Goal: Task Accomplishment & Management: Manage account settings

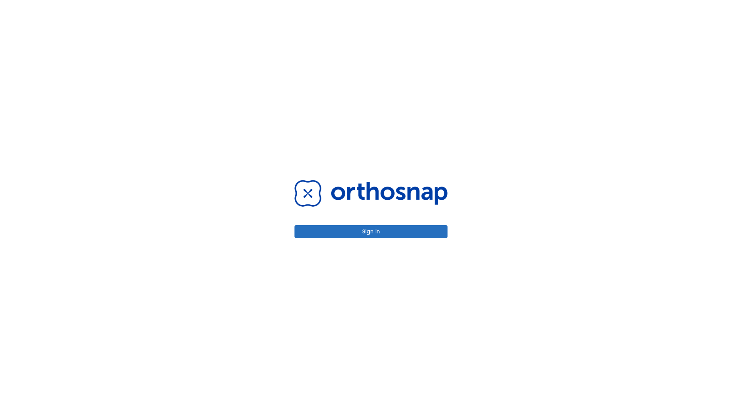
click at [371, 231] on button "Sign in" at bounding box center [371, 231] width 153 height 13
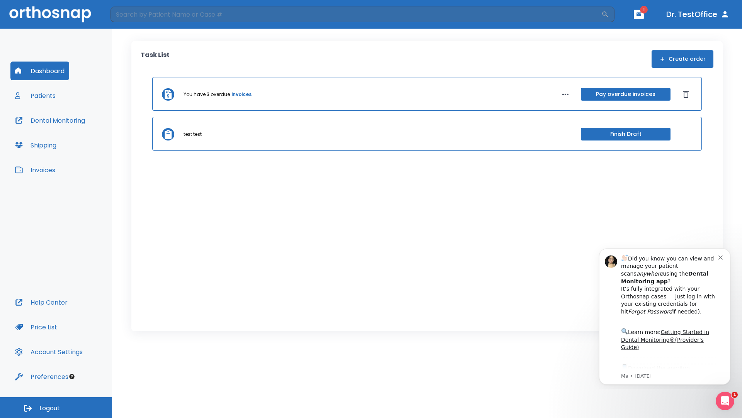
click at [56, 407] on span "Logout" at bounding box center [49, 408] width 20 height 9
